Goal: Task Accomplishment & Management: Use online tool/utility

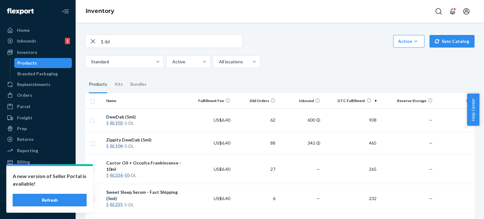
click at [148, 43] on input "1-bl" at bounding box center [172, 41] width 142 height 13
type input "bs307-50"
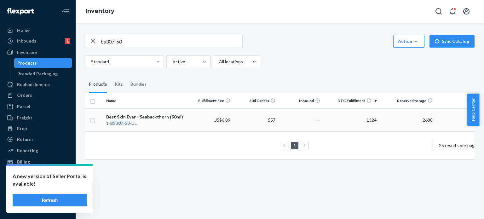
click at [171, 120] on div "1- BS307 - 50 -DL" at bounding box center [145, 123] width 79 height 6
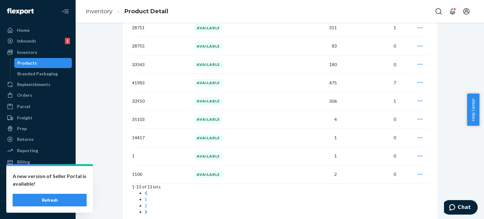
scroll to position [522, 0]
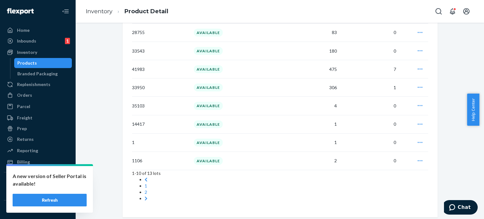
click at [418, 160] on icon "button" at bounding box center [420, 160] width 5 height 1
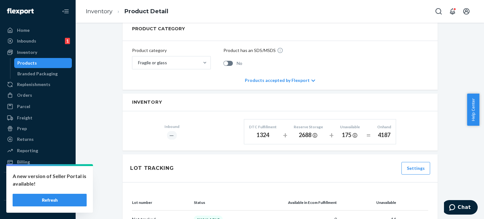
scroll to position [229, 0]
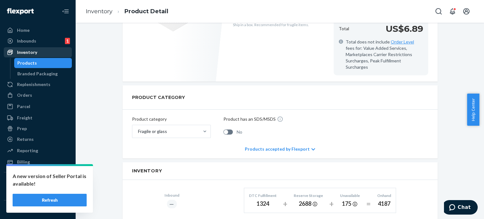
click at [35, 52] on div "Inventory" at bounding box center [27, 52] width 20 height 6
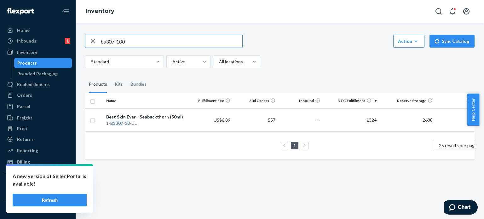
type input "bs307-100"
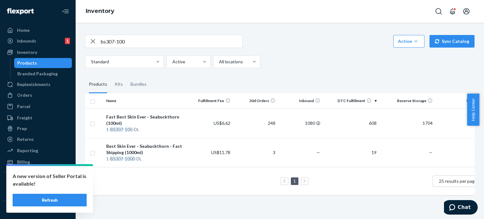
click at [210, 128] on td "US$6.62" at bounding box center [210, 122] width 45 height 29
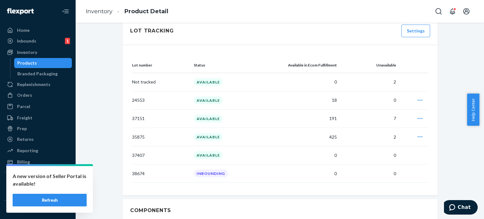
scroll to position [435, 0]
click at [417, 98] on icon "button" at bounding box center [420, 101] width 6 height 6
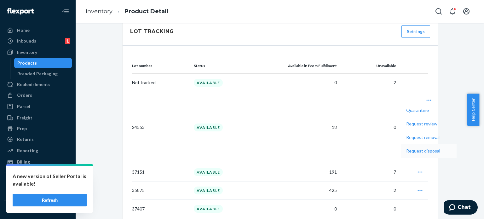
click at [406, 149] on span "Request disposal" at bounding box center [423, 151] width 34 height 4
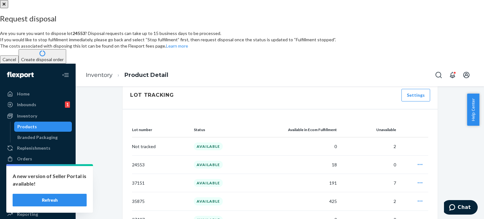
click at [66, 64] on button "Create disposal order" at bounding box center [43, 56] width 48 height 15
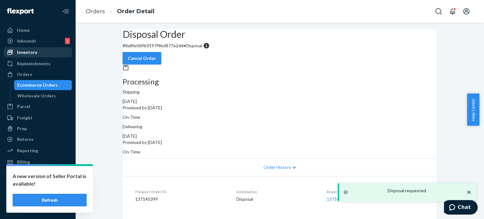
click at [26, 51] on div "Inventory" at bounding box center [27, 52] width 20 height 6
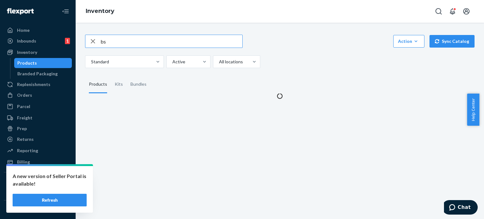
type input "b"
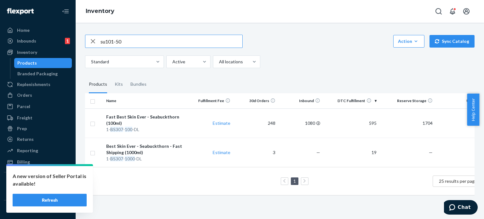
type input "su101-50"
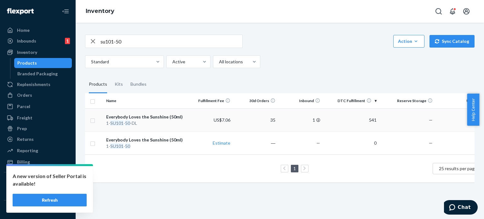
click at [192, 127] on td "US$7.06" at bounding box center [210, 119] width 45 height 23
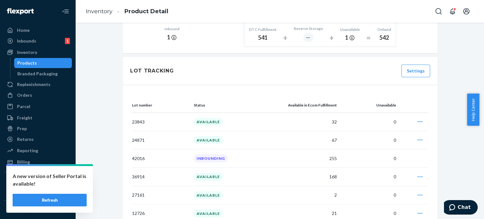
scroll to position [422, 0]
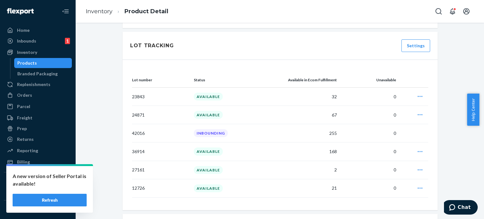
click at [418, 185] on icon "button" at bounding box center [420, 188] width 6 height 6
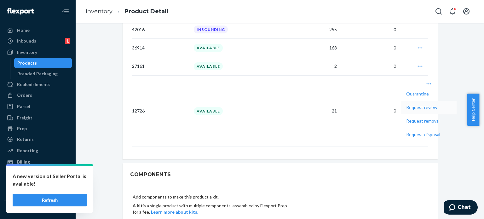
scroll to position [526, 0]
click at [406, 132] on span "Request disposal" at bounding box center [423, 134] width 34 height 4
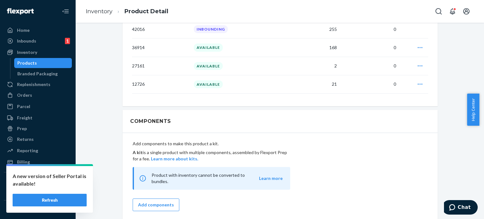
click at [323, 118] on div "A new version of Seller Portal is available! Refresh Home Inbounds 1 Shipping P…" at bounding box center [242, 109] width 484 height 219
click at [417, 81] on icon "button" at bounding box center [420, 84] width 6 height 6
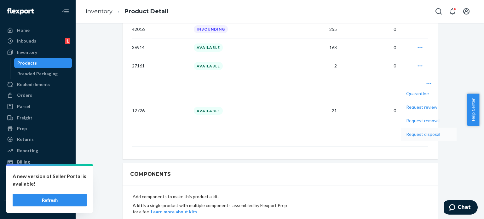
click at [406, 132] on span "Request disposal" at bounding box center [423, 134] width 34 height 4
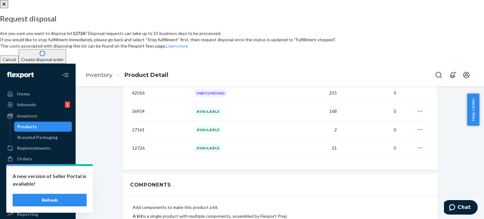
click at [66, 64] on button "Create disposal order" at bounding box center [43, 56] width 48 height 15
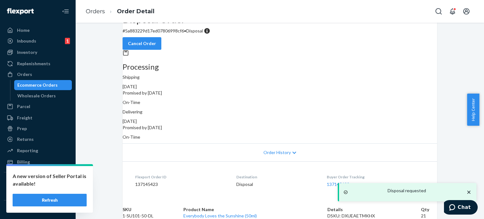
scroll to position [42, 0]
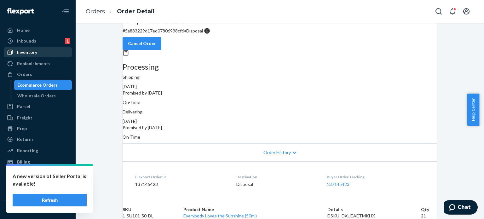
click at [42, 52] on div "Inventory" at bounding box center [37, 52] width 67 height 9
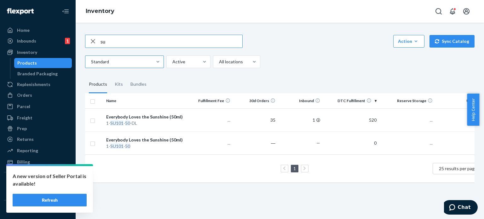
type input "s"
type input "hc201-120"
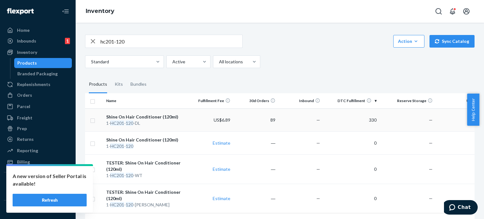
click at [184, 128] on td "Shine On Hair Conditioner (120ml) 1- HC201 - 120 -DL" at bounding box center [146, 119] width 84 height 23
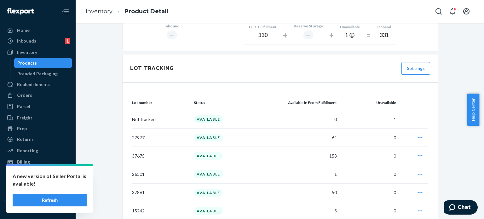
scroll to position [465, 0]
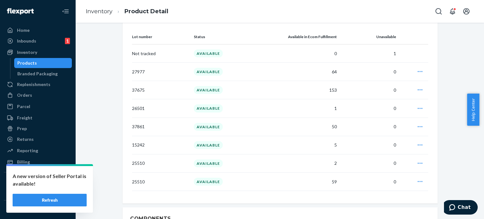
click at [419, 142] on icon "button" at bounding box center [420, 145] width 6 height 6
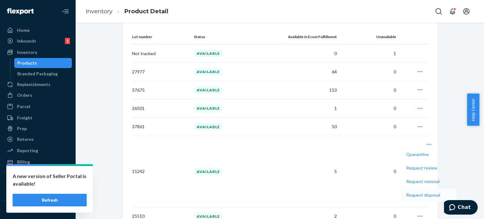
click at [406, 193] on span "Request disposal" at bounding box center [423, 195] width 34 height 4
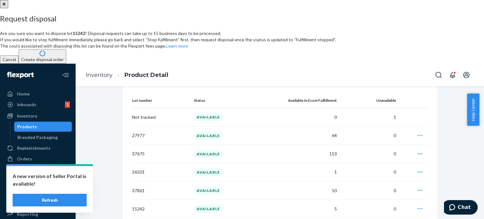
click at [66, 64] on button "Create disposal order" at bounding box center [43, 56] width 48 height 15
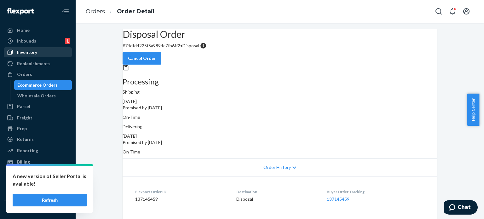
click at [32, 51] on div "Inventory" at bounding box center [27, 52] width 20 height 6
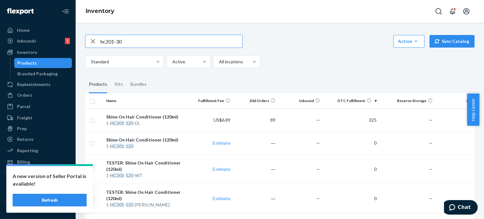
type input "hc201-30"
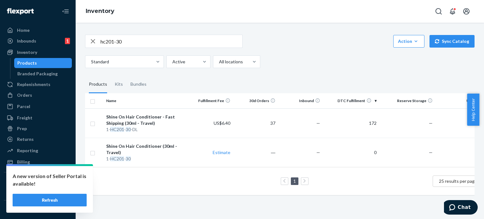
click at [172, 118] on div "Shine On Hair Conditioner - Fast Shipping (30ml - Travel)" at bounding box center [145, 120] width 79 height 13
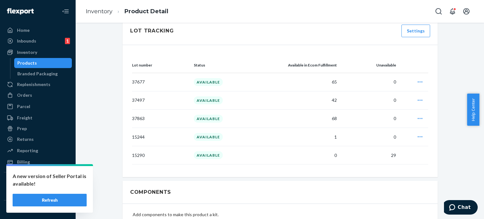
scroll to position [443, 0]
click at [419, 133] on icon "button" at bounding box center [420, 136] width 6 height 6
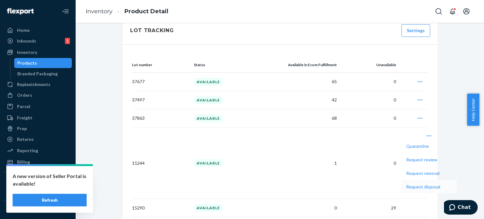
click at [406, 185] on span "Request disposal" at bounding box center [423, 187] width 34 height 4
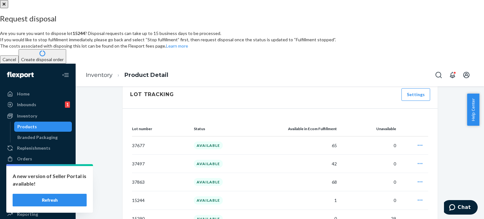
click at [66, 64] on button "Create disposal order" at bounding box center [43, 56] width 48 height 15
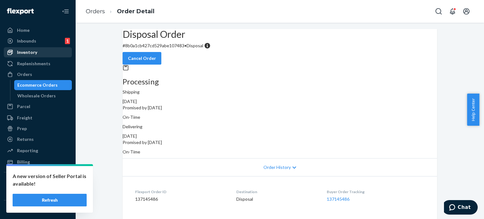
click at [25, 48] on div "Inventory" at bounding box center [37, 52] width 67 height 9
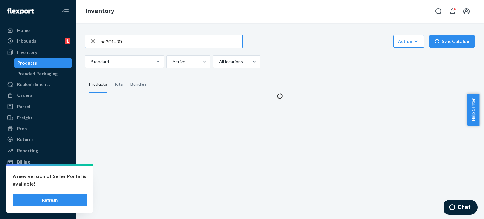
click at [134, 40] on input "hc201-30" at bounding box center [172, 41] width 142 height 13
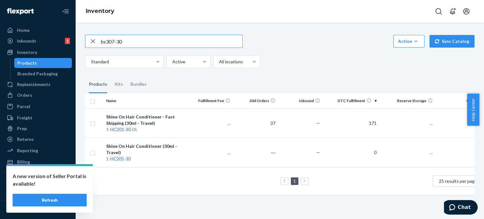
type input "bs307-30"
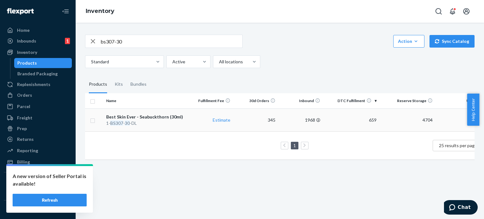
click at [184, 122] on div "1- BS307 - 30 -DL" at bounding box center [145, 123] width 79 height 6
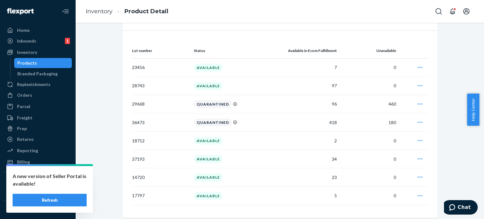
scroll to position [450, 0]
click at [419, 174] on icon "button" at bounding box center [420, 177] width 6 height 6
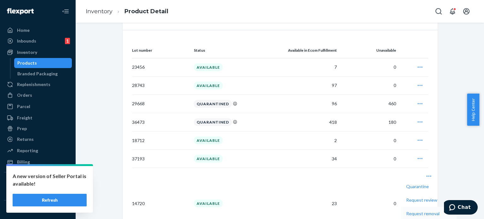
scroll to position [484, 0]
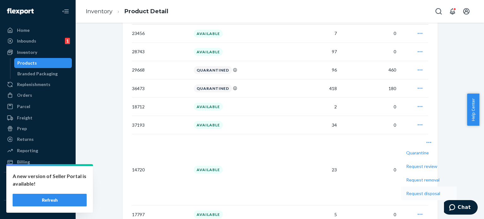
click at [401, 193] on button "Request disposal" at bounding box center [428, 194] width 55 height 14
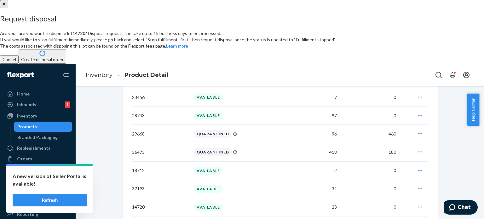
click at [66, 64] on button "Create disposal order" at bounding box center [43, 56] width 48 height 15
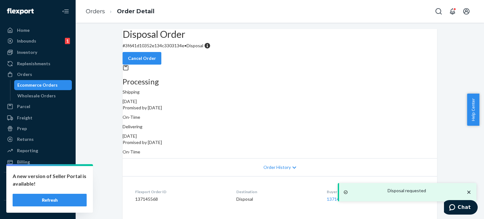
scroll to position [42, 0]
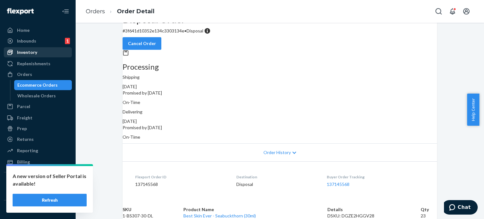
click at [39, 53] on div "Inventory" at bounding box center [37, 52] width 67 height 9
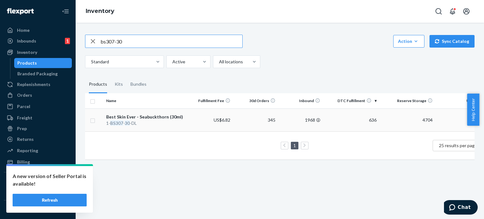
click at [389, 118] on td "4704" at bounding box center [407, 119] width 56 height 23
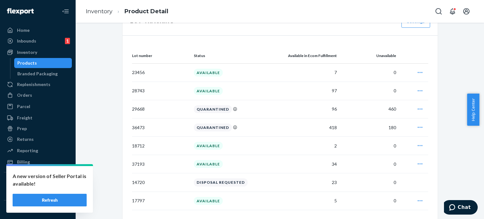
scroll to position [445, 0]
click at [417, 106] on icon "button" at bounding box center [420, 109] width 6 height 6
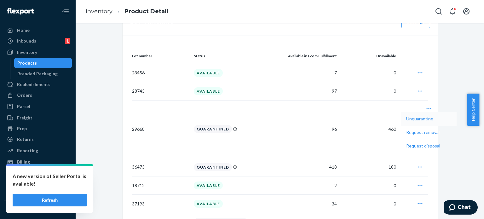
click at [401, 118] on button "Unquarantine" at bounding box center [428, 119] width 55 height 14
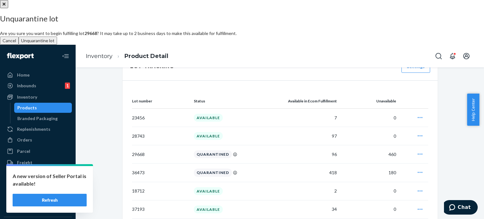
click at [57, 45] on button "Unquarantine lot" at bounding box center [38, 41] width 38 height 8
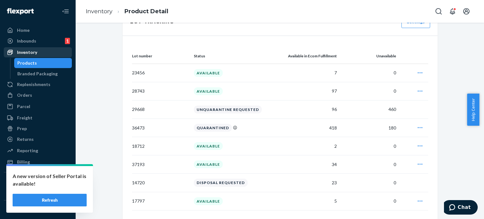
click at [27, 52] on div "Inventory" at bounding box center [27, 52] width 20 height 6
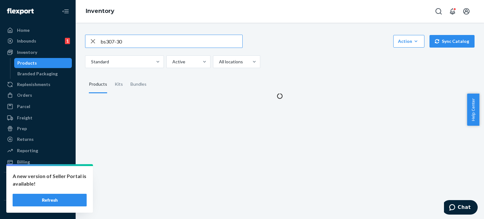
click at [154, 39] on input "bs307-30" at bounding box center [172, 41] width 142 height 13
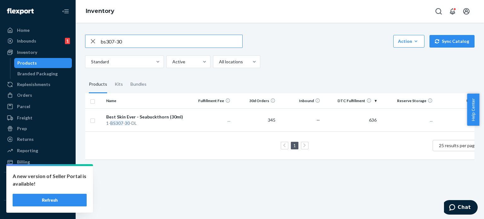
click at [154, 39] on input "bs307-30" at bounding box center [172, 41] width 142 height 13
type input "hc201-30"
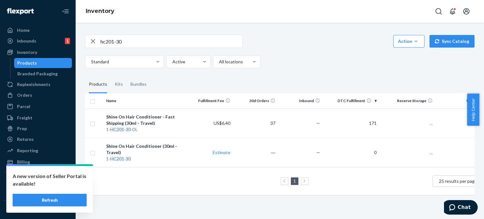
click at [242, 119] on td "37" at bounding box center [255, 122] width 45 height 29
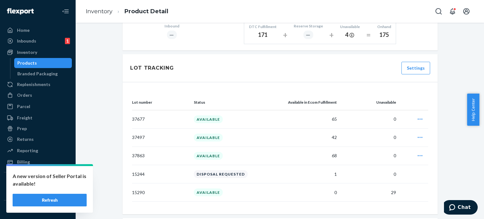
scroll to position [406, 0]
click at [417, 188] on td at bounding box center [414, 192] width 30 height 18
click at [23, 56] on div "Inventory" at bounding box center [37, 52] width 67 height 9
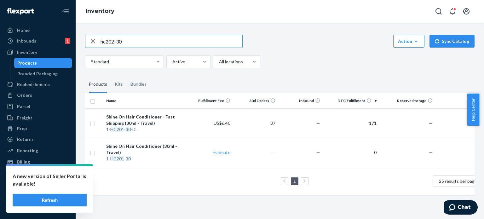
type input "hc202-30"
click at [188, 126] on td "True Blue Spirulina Conditioner - Fast Shipping (30ml) 1- HC202 - 30 -DL" at bounding box center [146, 122] width 84 height 29
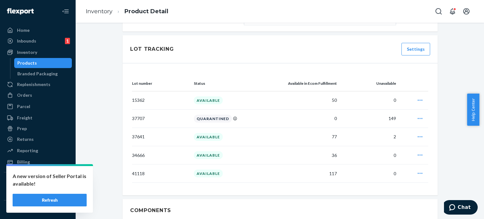
scroll to position [437, 0]
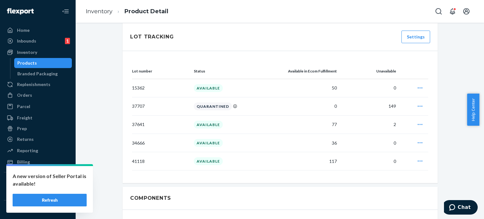
click at [417, 85] on icon "button" at bounding box center [420, 88] width 6 height 6
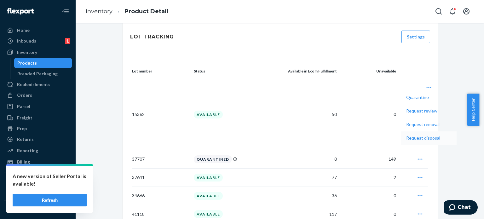
click at [406, 136] on span "Request disposal" at bounding box center [423, 138] width 34 height 4
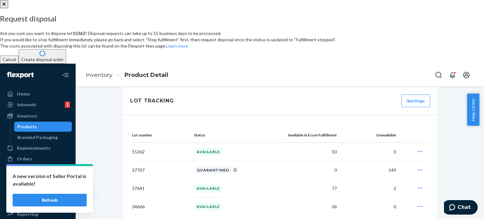
click at [66, 64] on button "Create disposal order" at bounding box center [43, 56] width 48 height 15
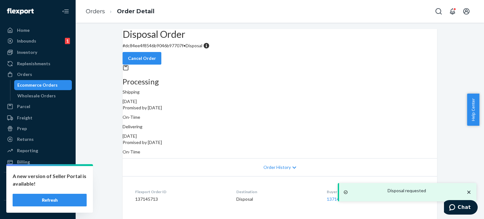
scroll to position [42, 0]
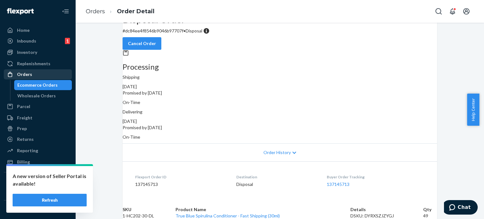
click at [22, 74] on div "Orders" at bounding box center [24, 74] width 15 height 6
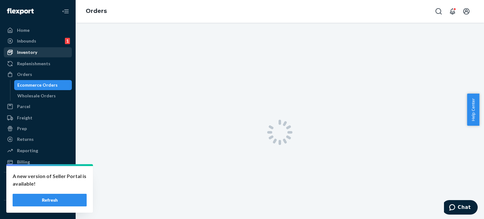
click at [37, 51] on div "Inventory" at bounding box center [37, 52] width 67 height 9
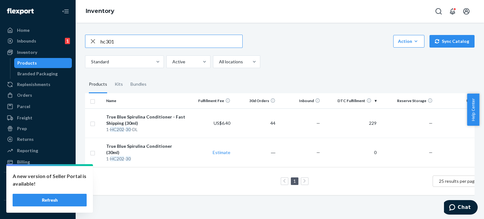
type input "hc301"
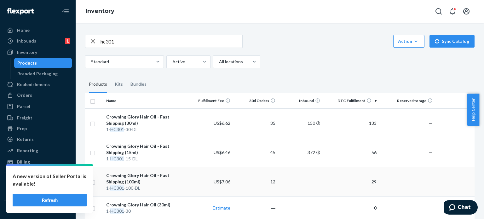
click at [184, 177] on div "Crowning Glory Hair Oil - Fast Shipping (100ml)" at bounding box center [145, 178] width 79 height 13
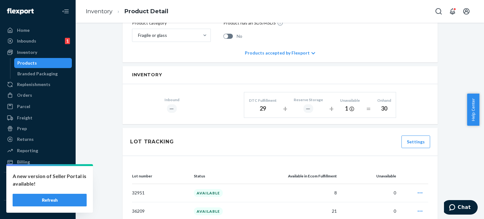
scroll to position [379, 0]
